Goal: Task Accomplishment & Management: Use online tool/utility

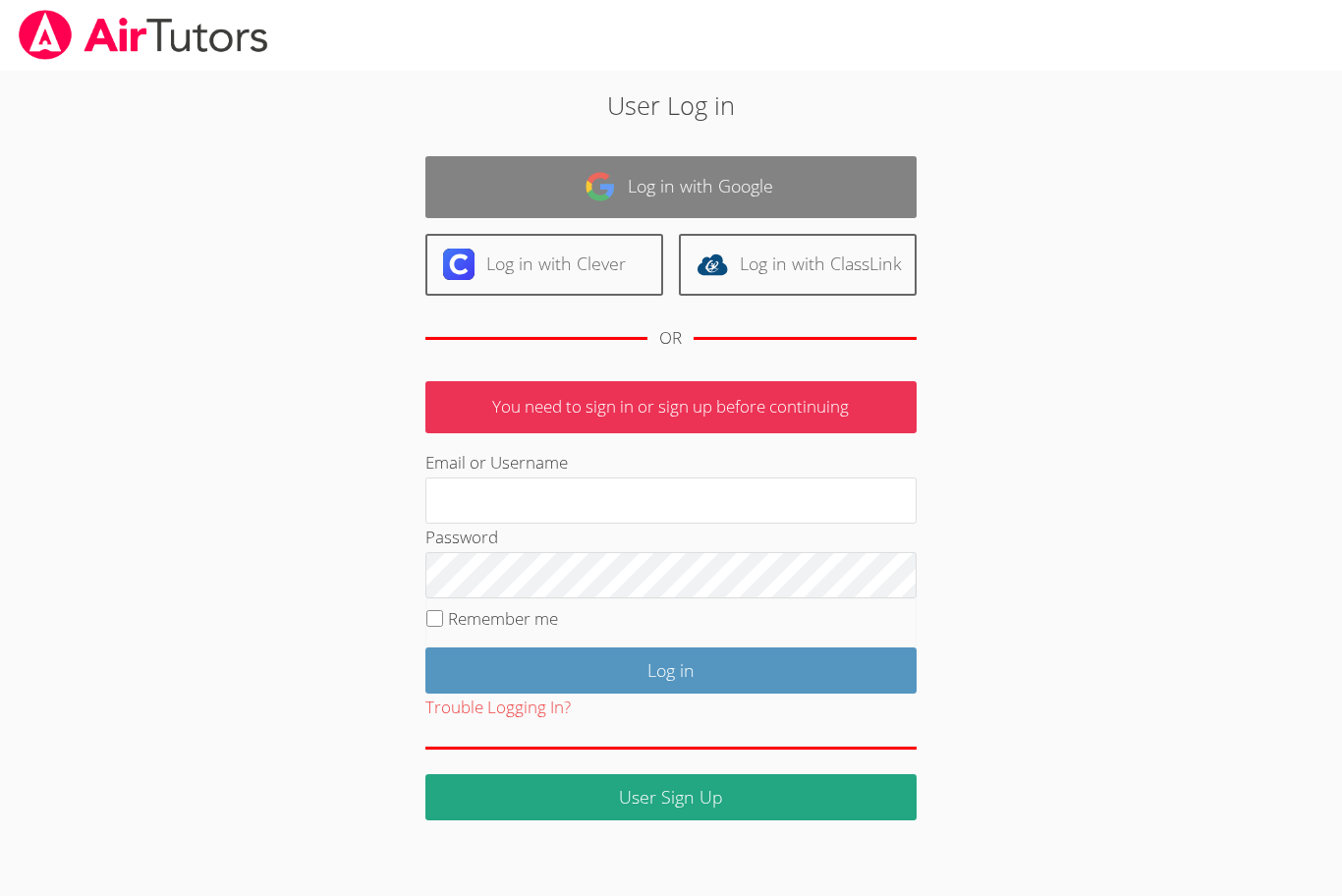
click at [625, 217] on link "Log in with Google" at bounding box center [671, 188] width 491 height 62
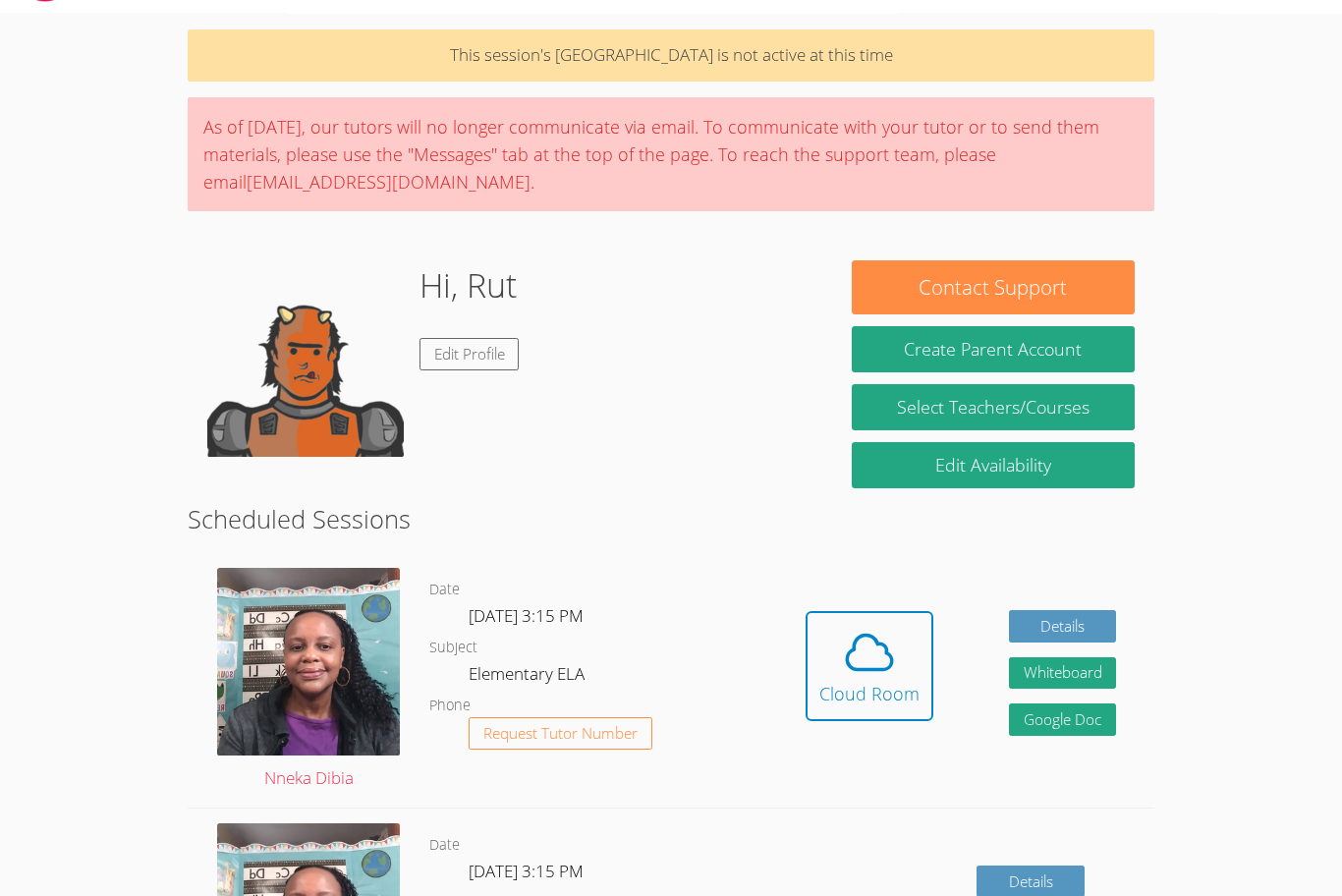
scroll to position [57, 0]
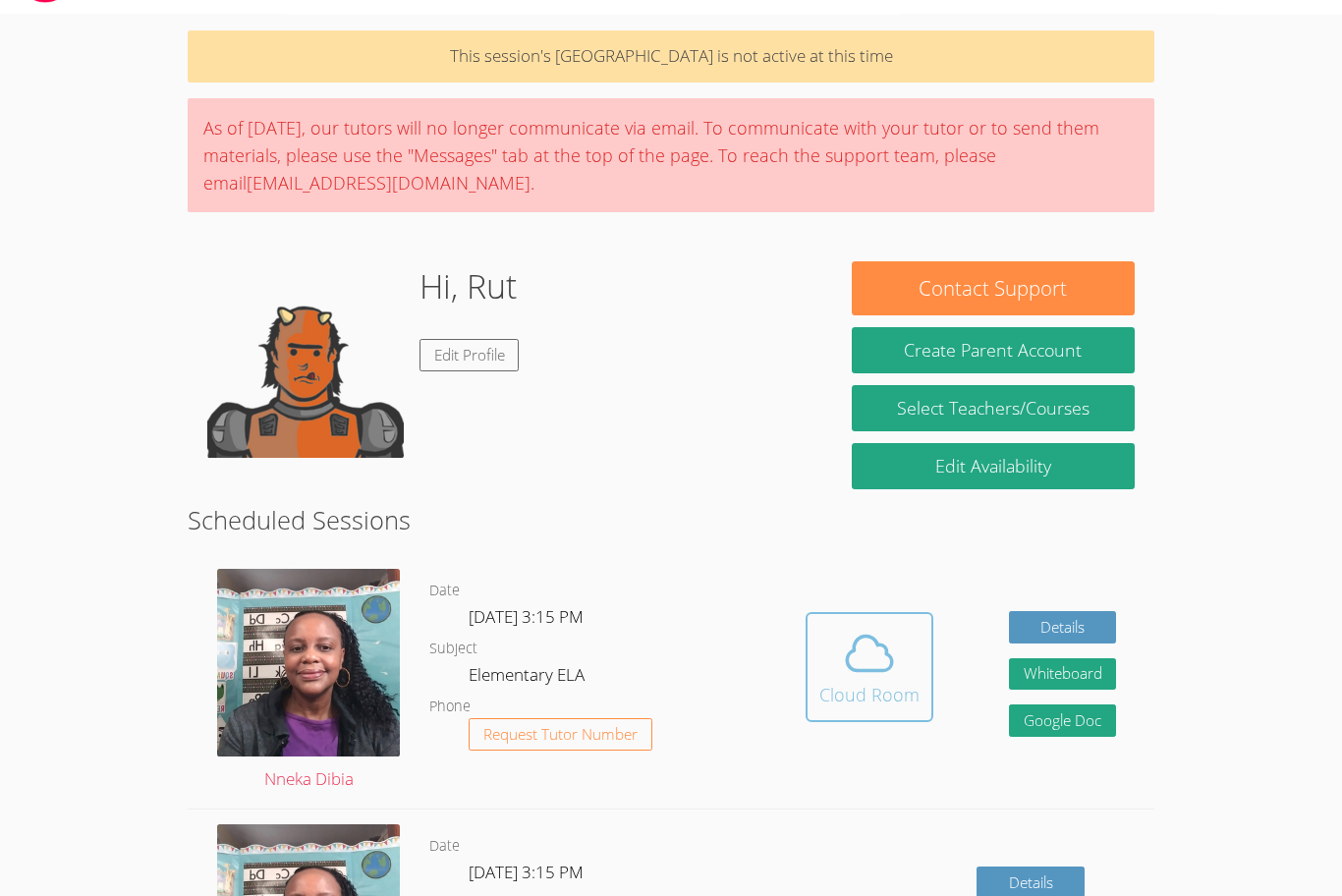
click at [898, 686] on div "Cloud Room" at bounding box center [869, 694] width 100 height 28
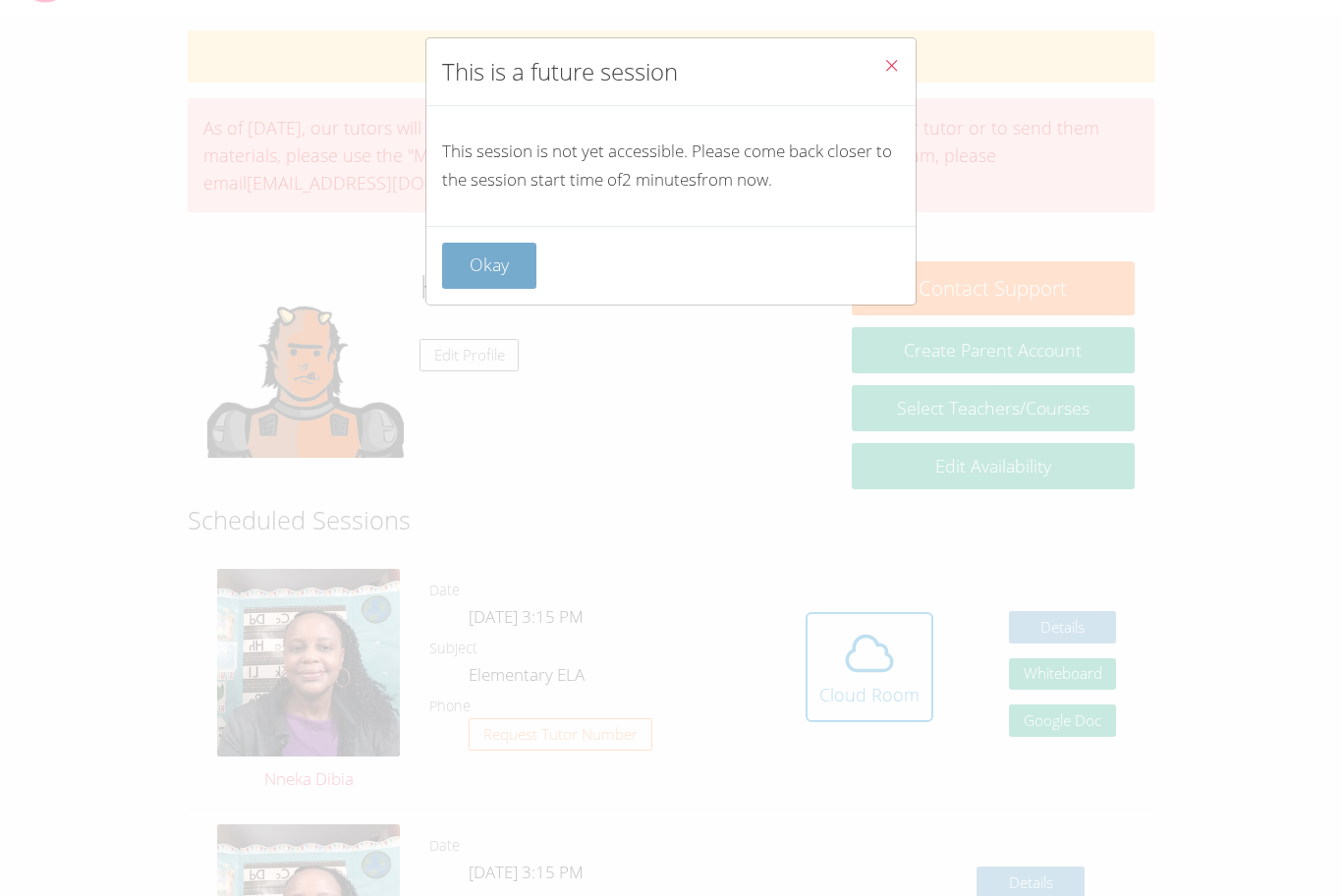
click at [503, 274] on button "Okay" at bounding box center [489, 265] width 95 height 46
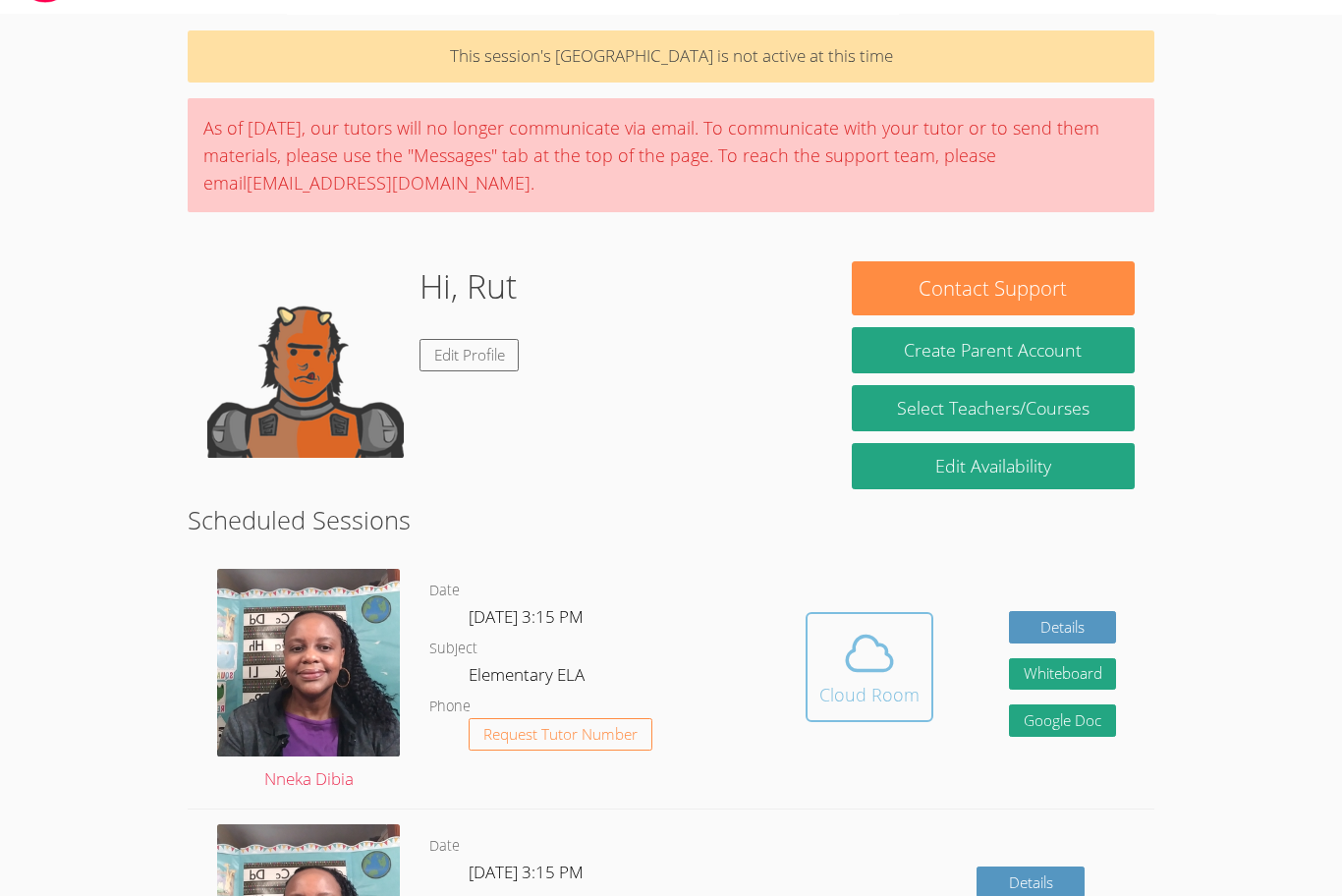
click at [914, 635] on span at bounding box center [869, 653] width 100 height 55
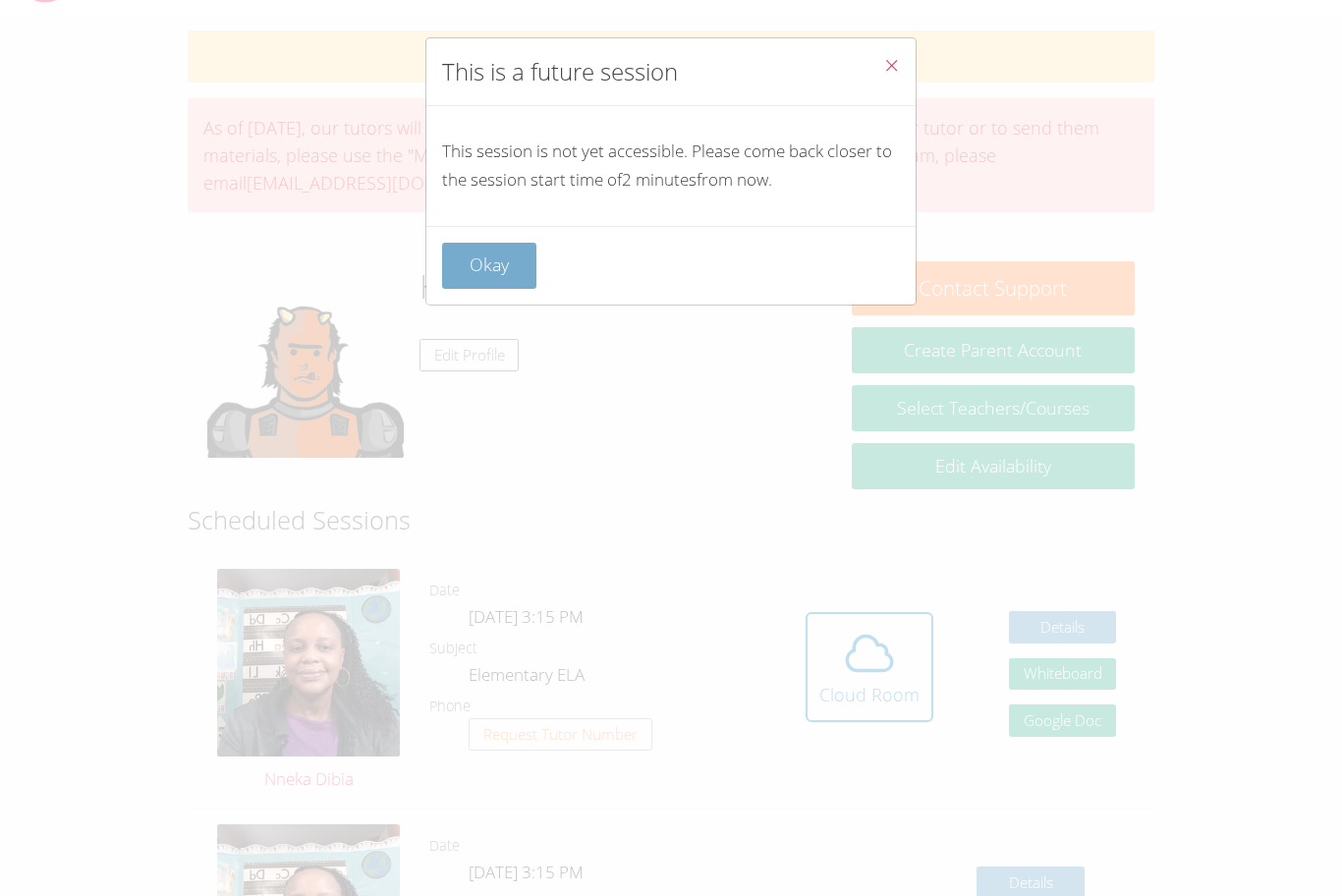
click at [472, 286] on button "Okay" at bounding box center [489, 265] width 95 height 46
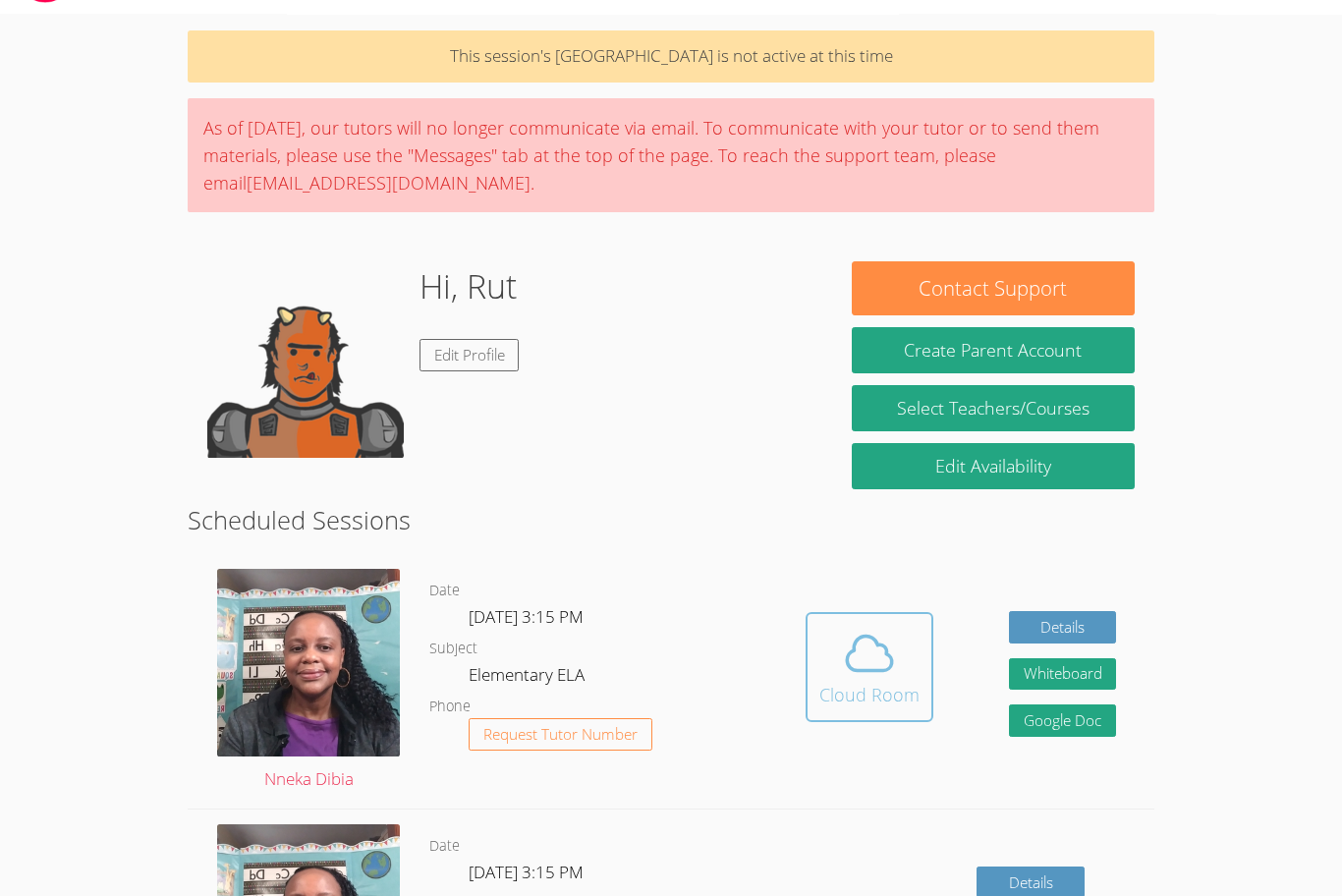
click at [828, 614] on button "Cloud Room" at bounding box center [870, 668] width 128 height 110
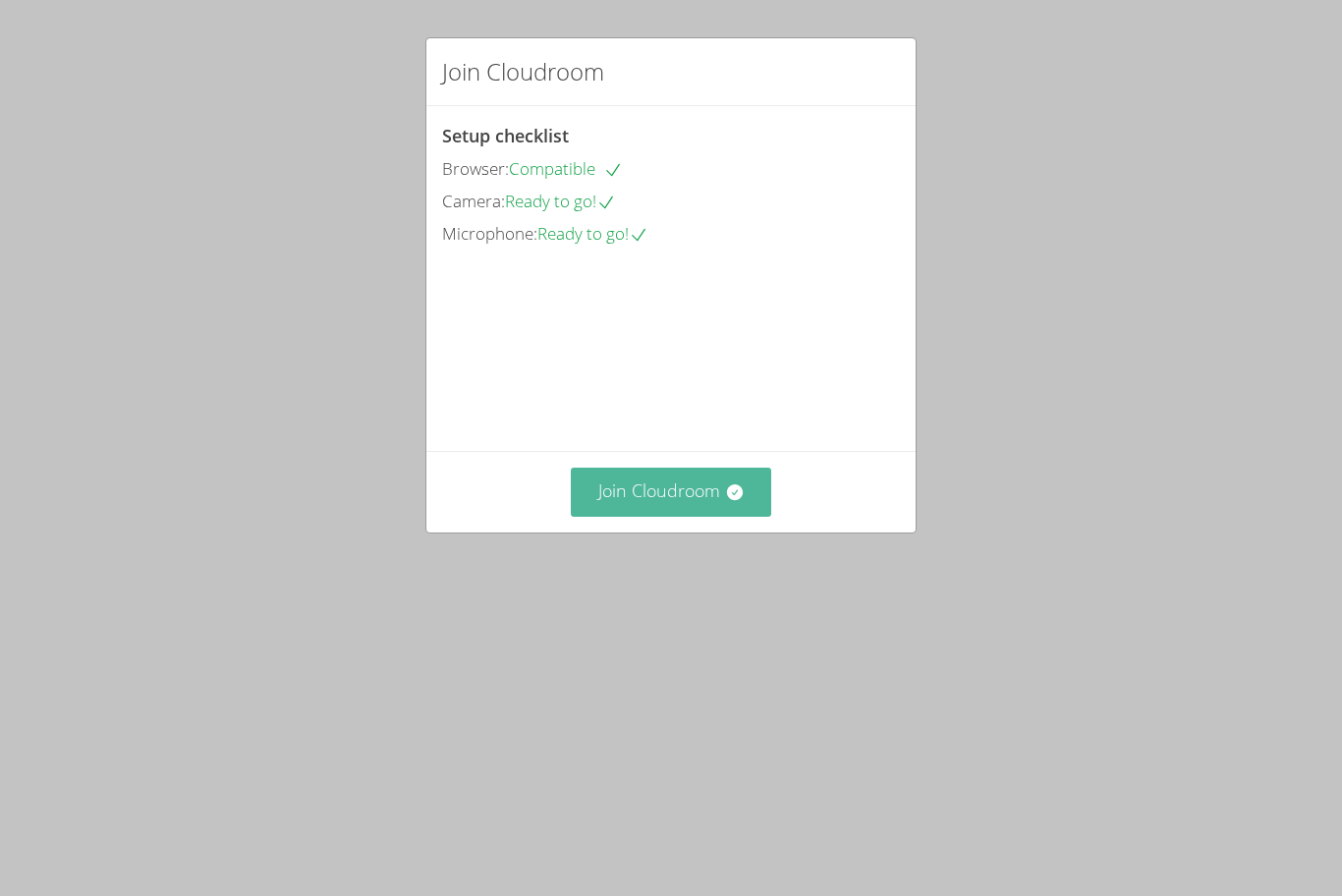
click at [610, 516] on button "Join Cloudroom" at bounding box center [671, 492] width 202 height 48
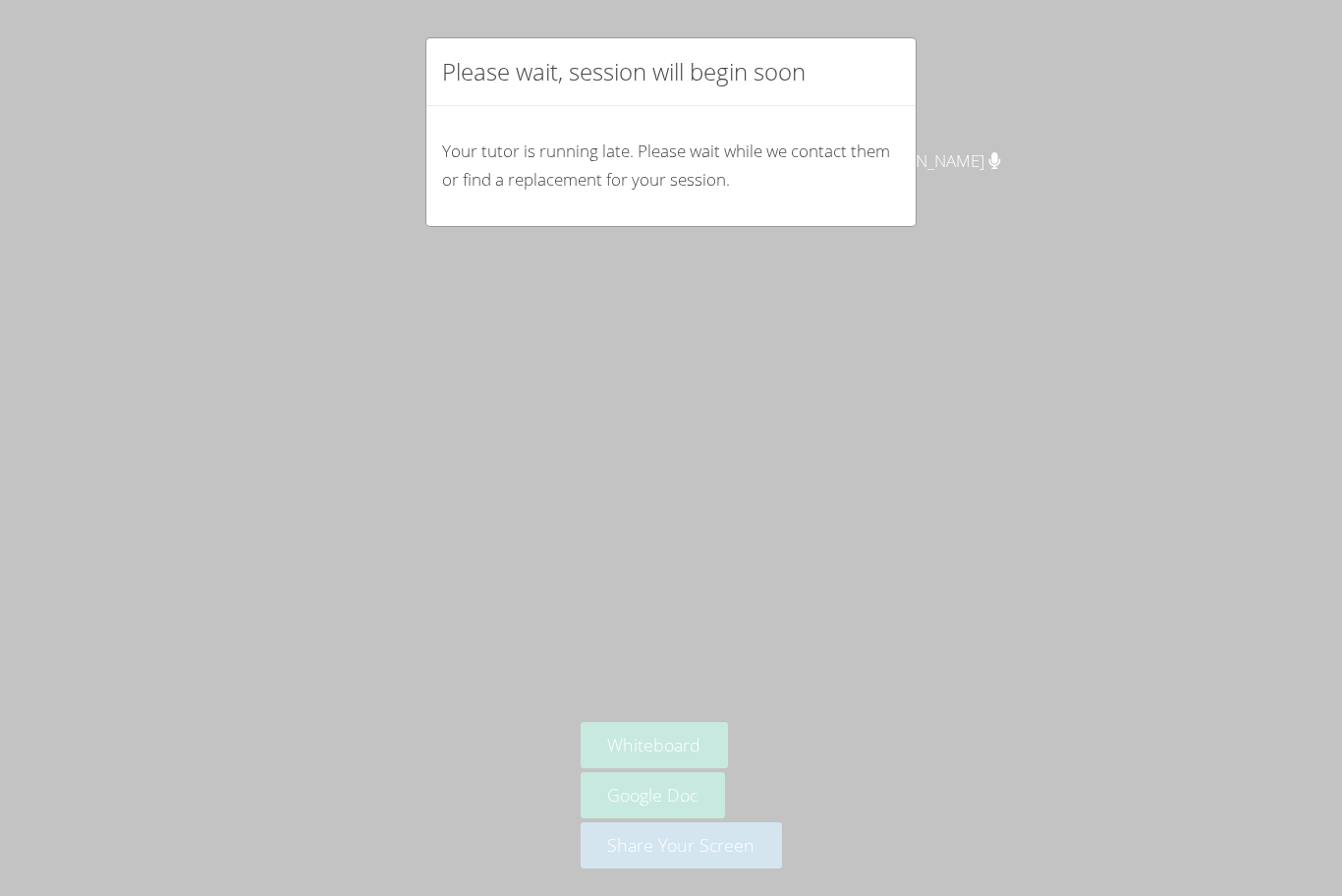
click at [553, 280] on div "Please wait, session will begin soon Your tutor is running late. Please wait wh…" at bounding box center [671, 448] width 1342 height 896
click at [508, 127] on div "Your tutor is running late. Please wait while we contact them or find a replace…" at bounding box center [671, 166] width 489 height 120
click at [528, 164] on p "Your tutor is running late. Please wait while we contact them or find a replace…" at bounding box center [671, 166] width 458 height 57
click at [527, 162] on p "Your tutor is running late. Please wait while we contact them or find a replace…" at bounding box center [671, 166] width 458 height 57
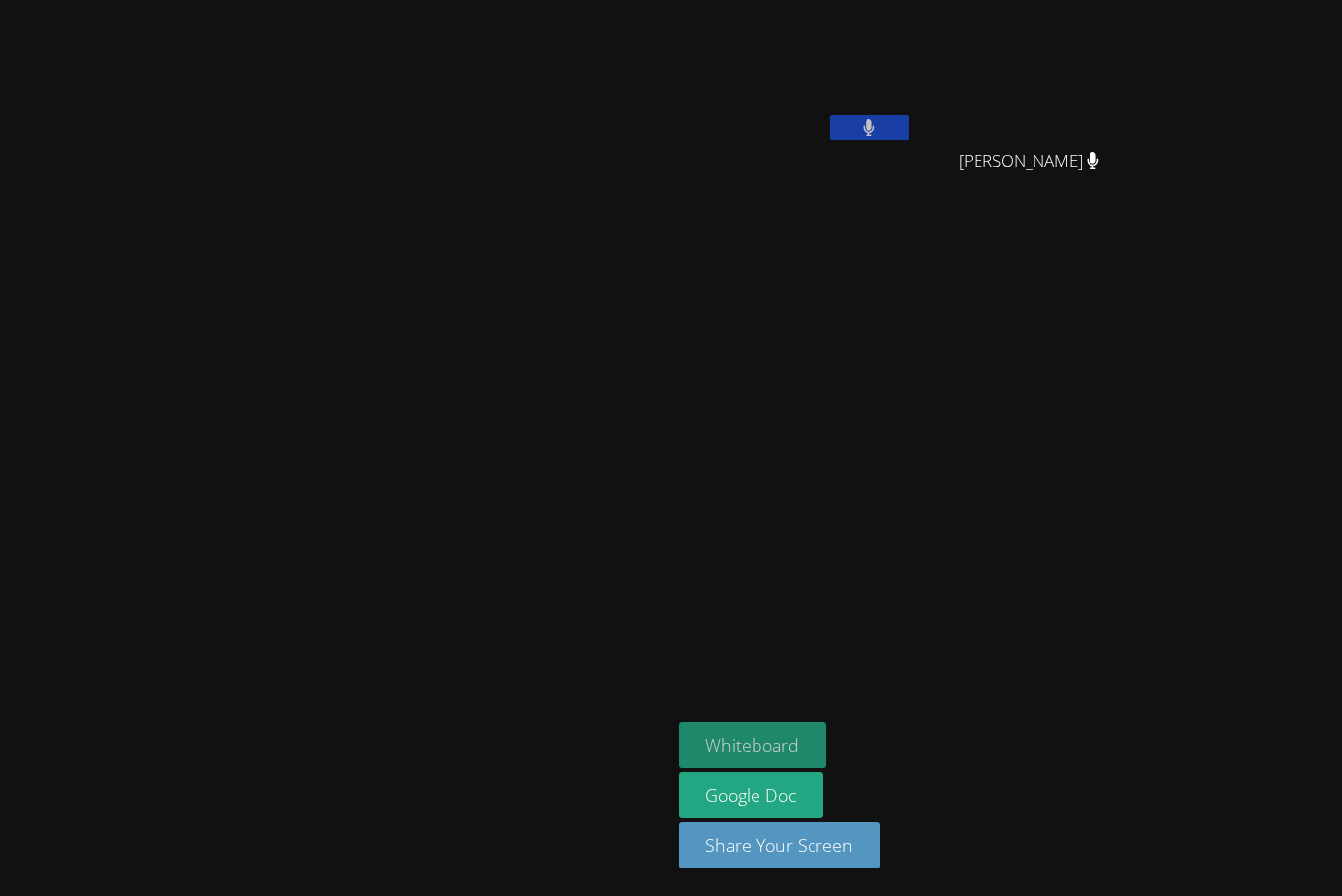
click at [827, 744] on button "Whiteboard" at bounding box center [752, 745] width 149 height 46
click at [875, 120] on icon at bounding box center [869, 127] width 13 height 17
click at [879, 120] on icon at bounding box center [869, 127] width 21 height 17
click at [879, 126] on icon at bounding box center [869, 127] width 21 height 17
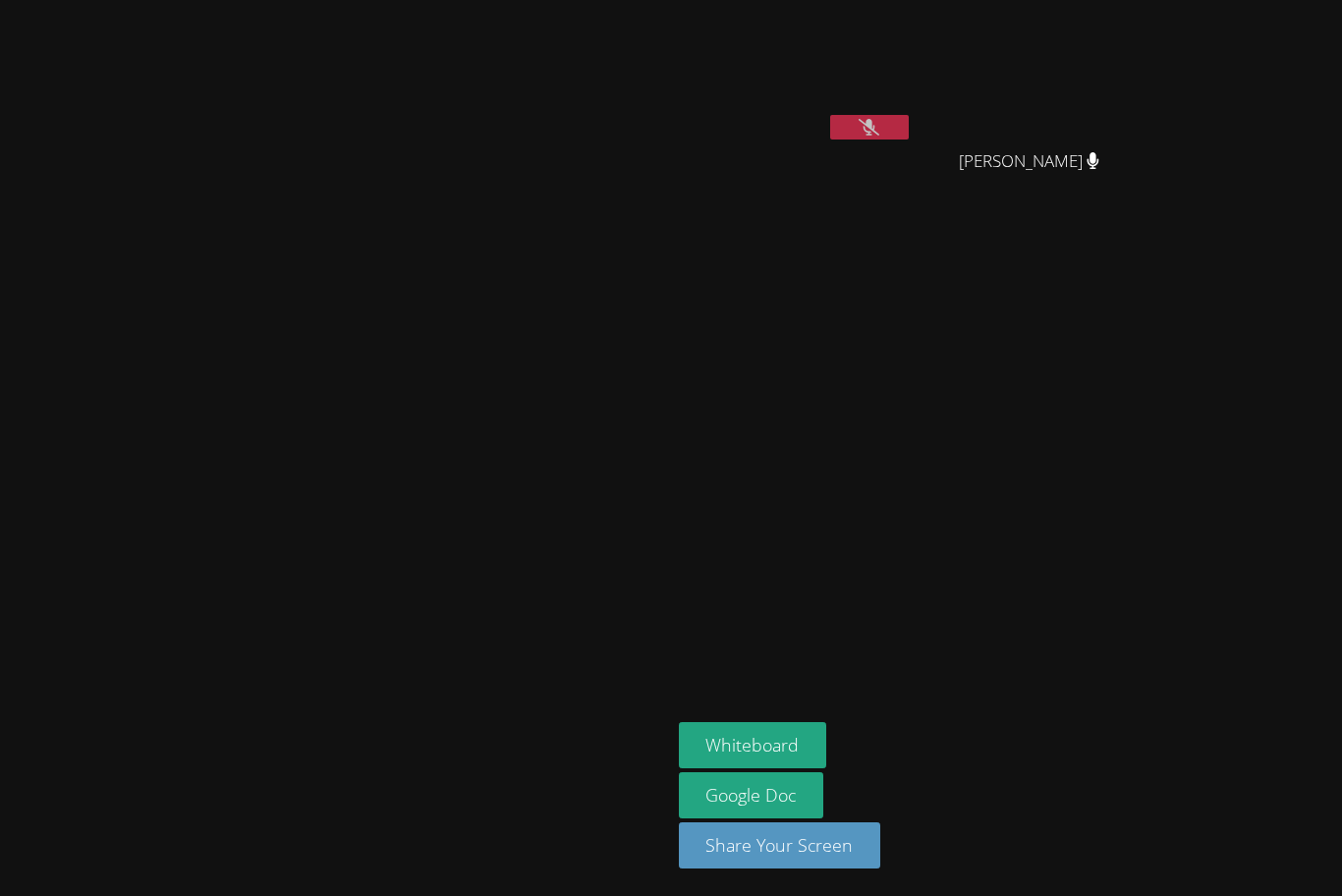
click at [879, 119] on icon at bounding box center [869, 127] width 21 height 17
click at [1036, 369] on aside "Rut Moreno Naomi Arellano Naomi Arellano Whiteboard Google Doc Share Your Screen" at bounding box center [917, 448] width 491 height 896
click at [188, 285] on video at bounding box center [334, 409] width 294 height 368
drag, startPoint x: 90, startPoint y: 285, endPoint x: 163, endPoint y: 306, distance: 76.0
click at [188, 306] on video at bounding box center [334, 409] width 294 height 368
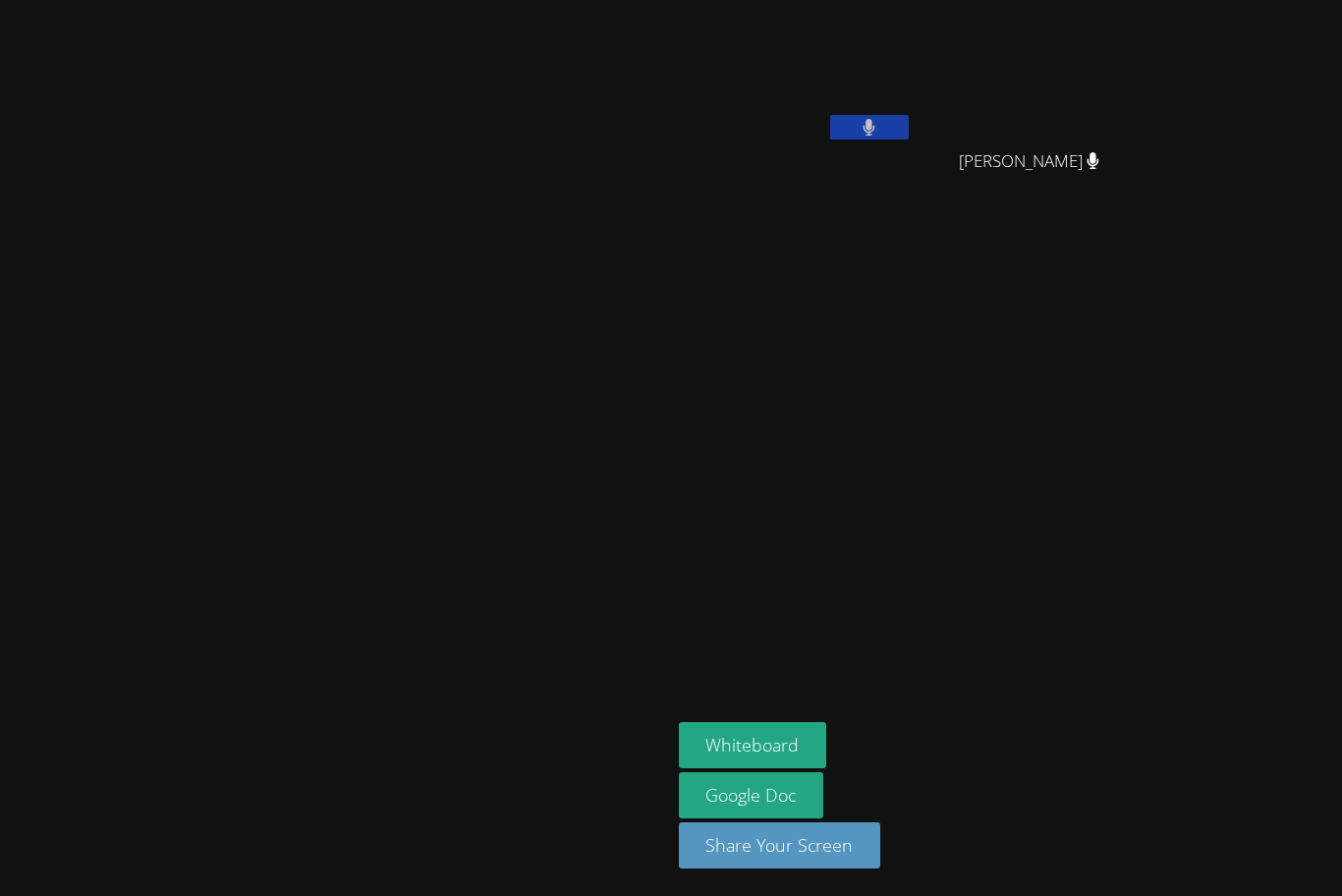
click at [1154, 164] on div "Naomi Arellano" at bounding box center [1038, 179] width 233 height 79
click at [1154, 165] on div "Naomi Arellano" at bounding box center [1038, 179] width 233 height 79
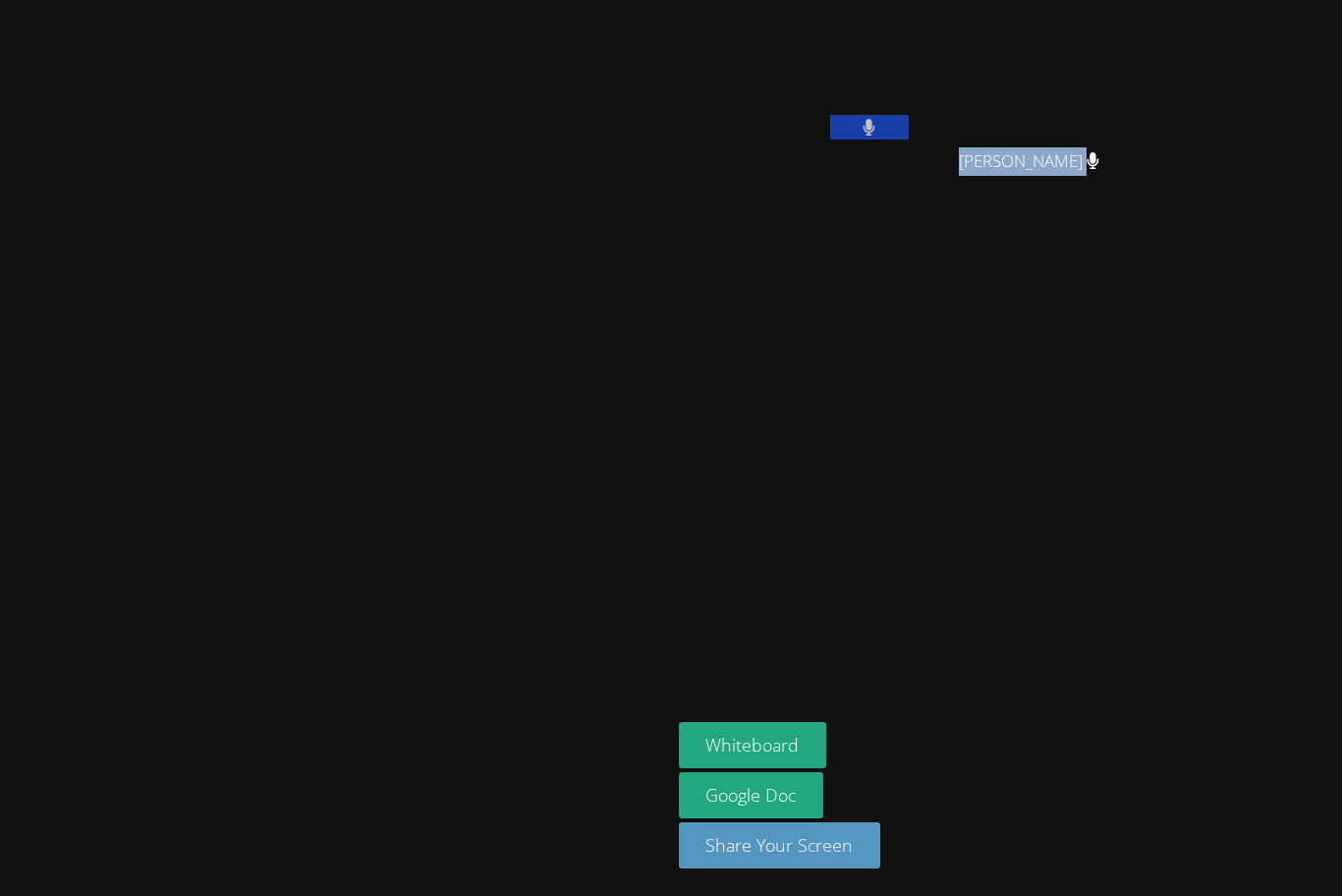
click at [1154, 165] on div "Naomi Arellano" at bounding box center [1038, 179] width 233 height 79
copy span "Naomi Arellano"
click at [1154, 160] on div "Naomi Arellano" at bounding box center [1038, 179] width 233 height 79
click at [1100, 158] on span "Naomi Arellano" at bounding box center [1029, 162] width 141 height 29
click at [1100, 161] on icon at bounding box center [1094, 161] width 12 height 17
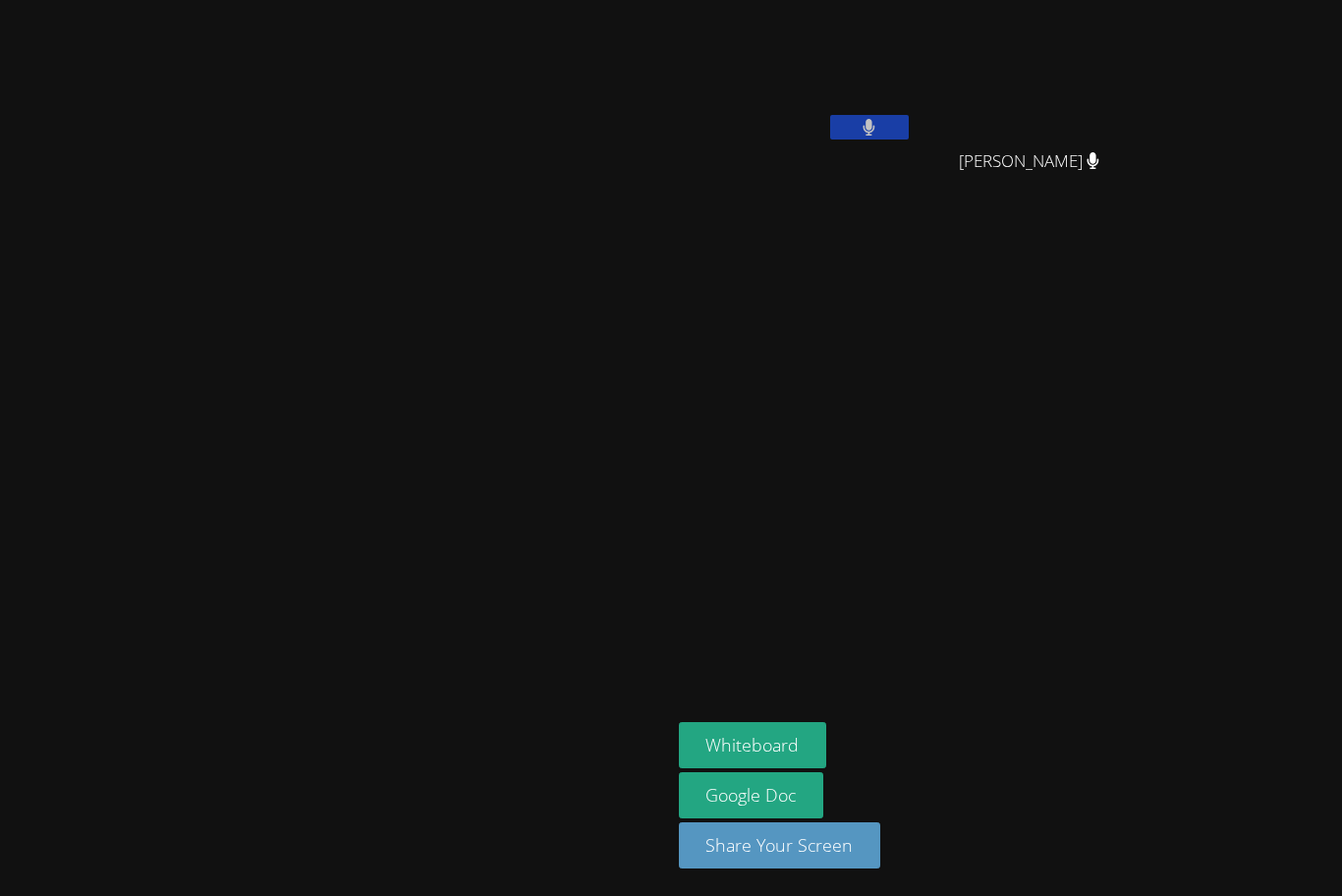
drag, startPoint x: 1256, startPoint y: 157, endPoint x: 1141, endPoint y: 174, distance: 116.2
click at [1141, 174] on div "Naomi Arellano" at bounding box center [1038, 179] width 233 height 79
copy span "Naomi Arellano"
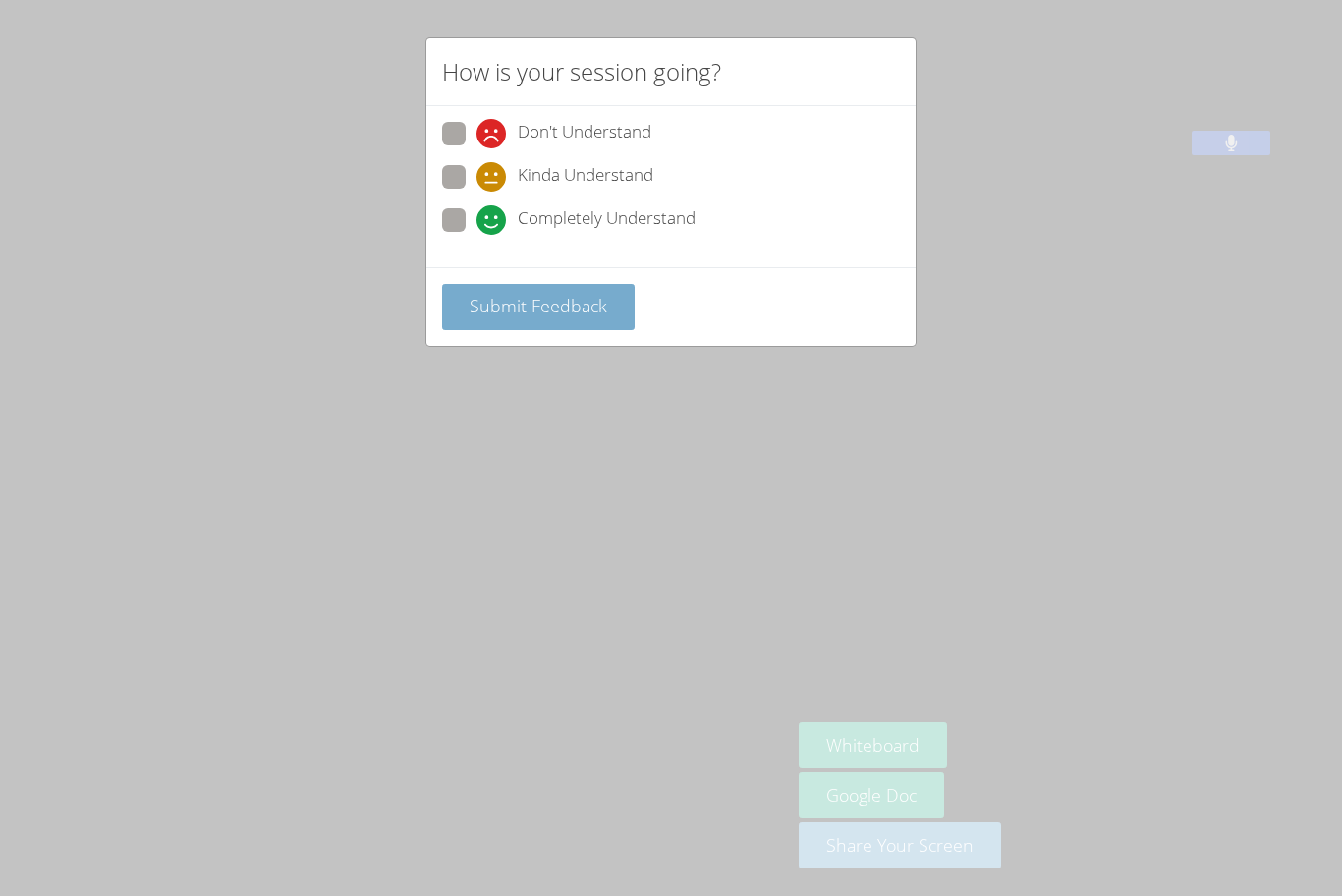
click at [600, 295] on span "Submit Feedback" at bounding box center [539, 305] width 138 height 24
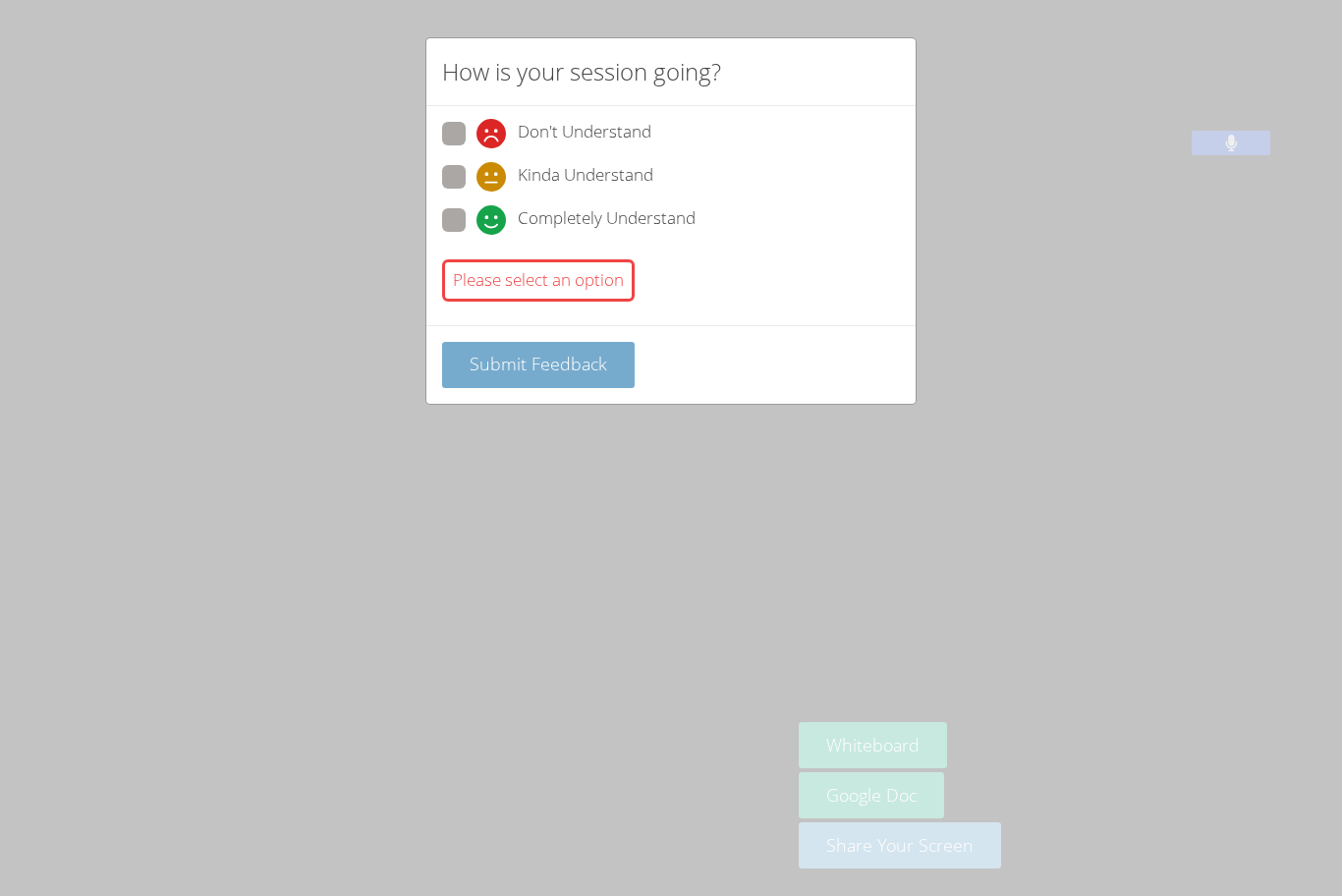
click at [587, 362] on span "Submit Feedback" at bounding box center [539, 364] width 138 height 24
click at [449, 198] on div "Kinda Understand" at bounding box center [671, 182] width 458 height 35
click at [477, 234] on span at bounding box center [477, 234] width 0 height 0
click at [477, 212] on input "Completely Understand" at bounding box center [485, 217] width 17 height 17
radio input "true"
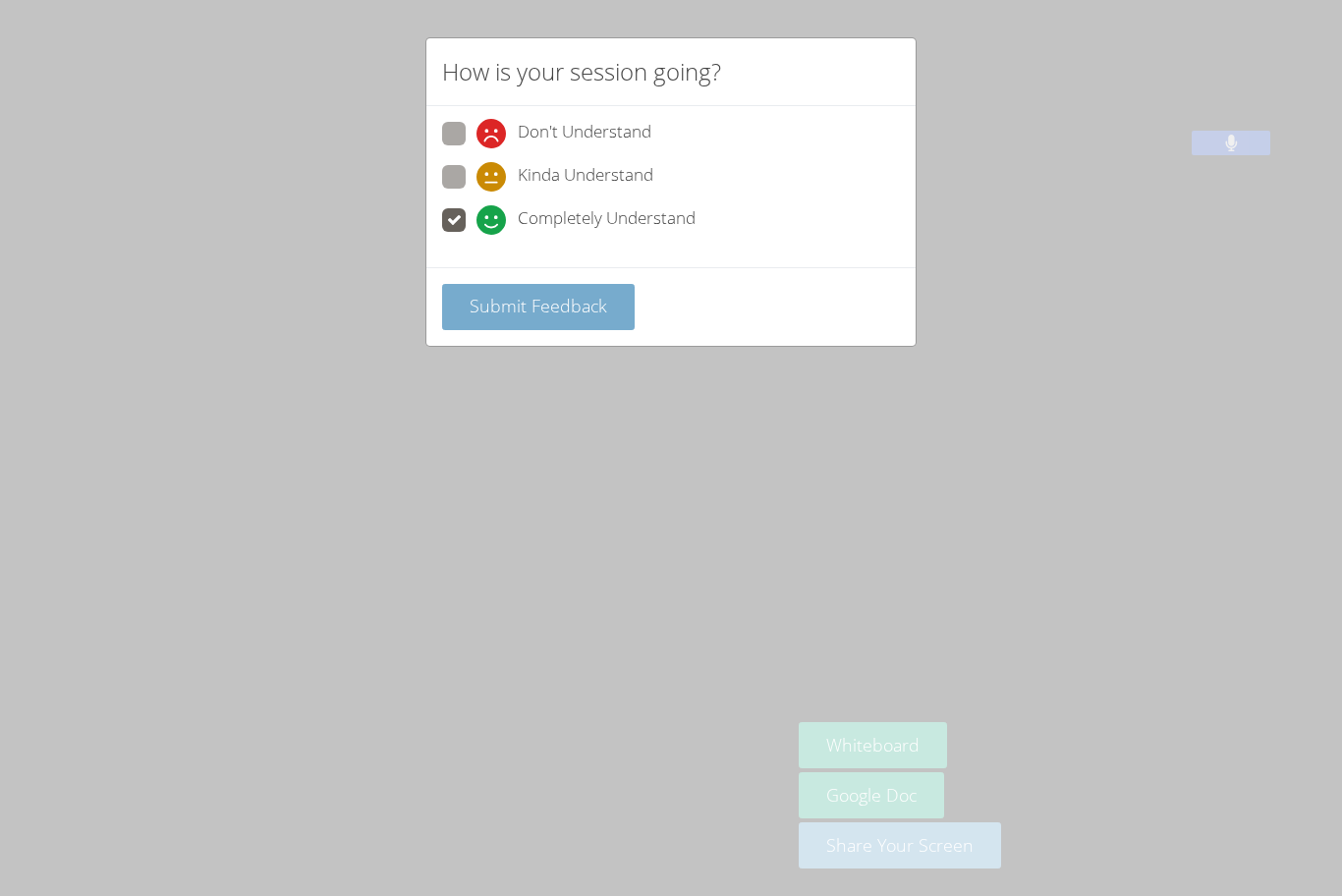
click at [508, 294] on span "Submit Feedback" at bounding box center [539, 305] width 138 height 24
